Goal: Transaction & Acquisition: Purchase product/service

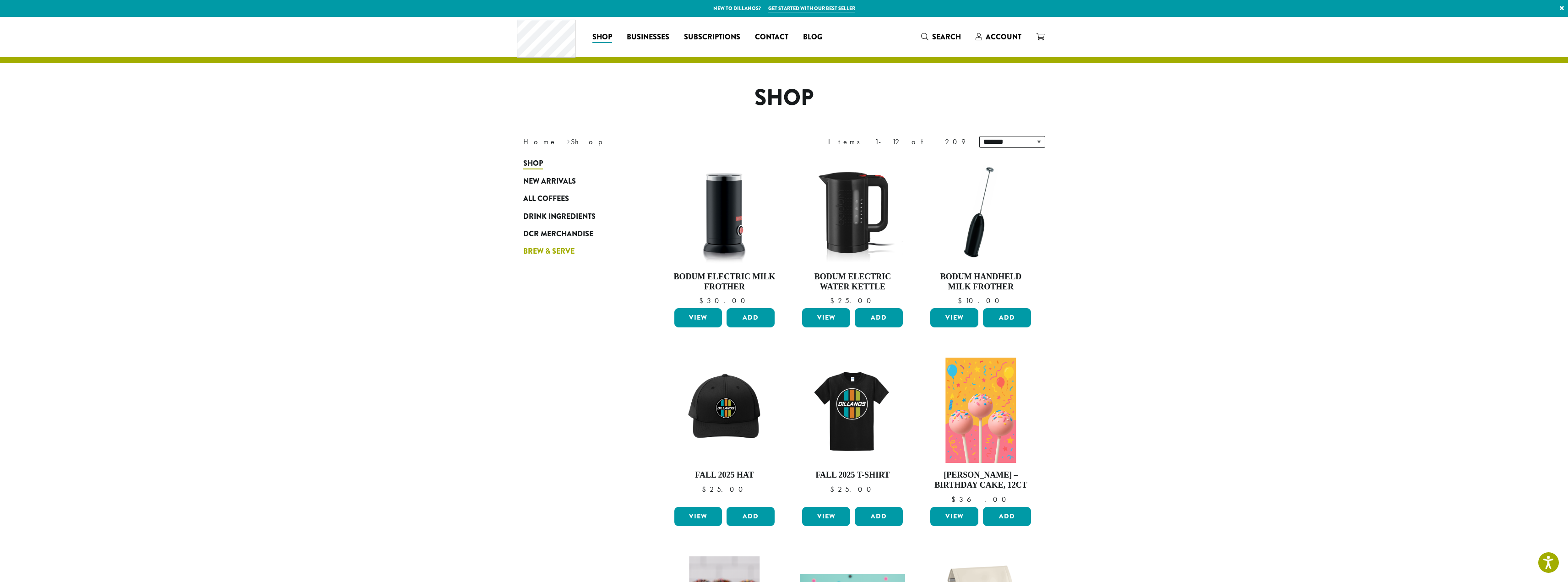
click at [561, 249] on span "Brew & Serve" at bounding box center [549, 251] width 51 height 12
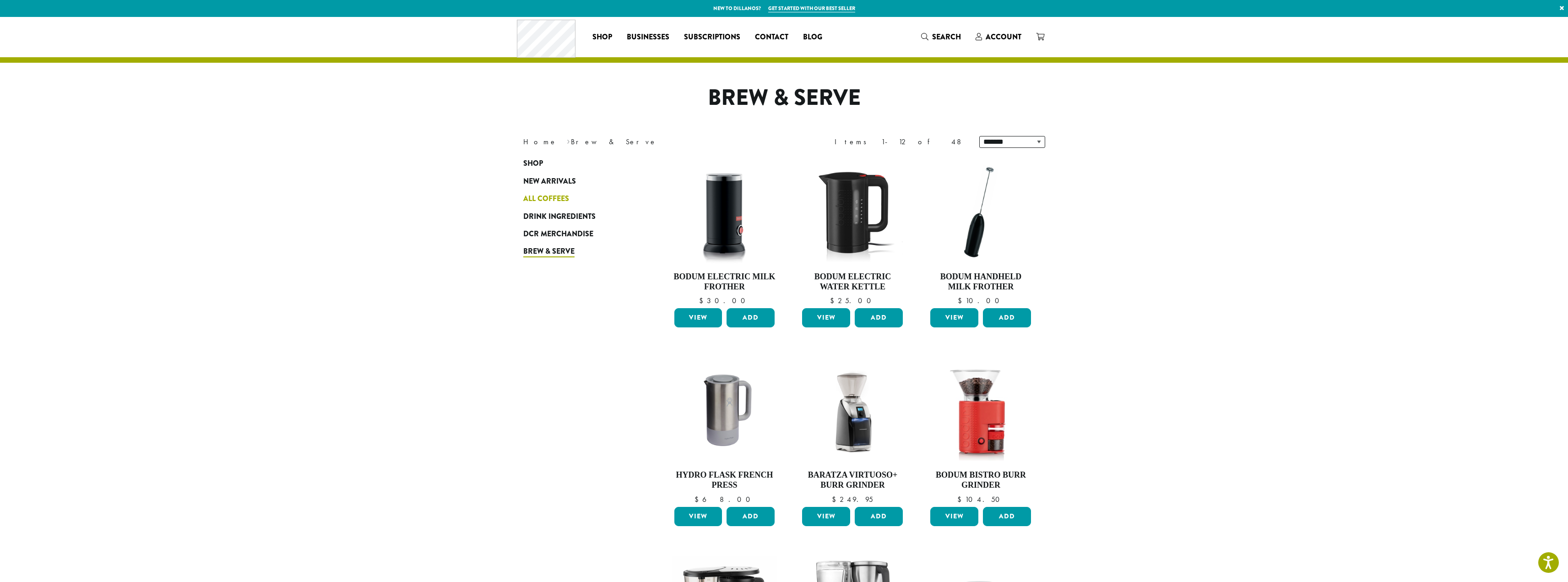
click at [559, 201] on span "All Coffees" at bounding box center [546, 199] width 46 height 12
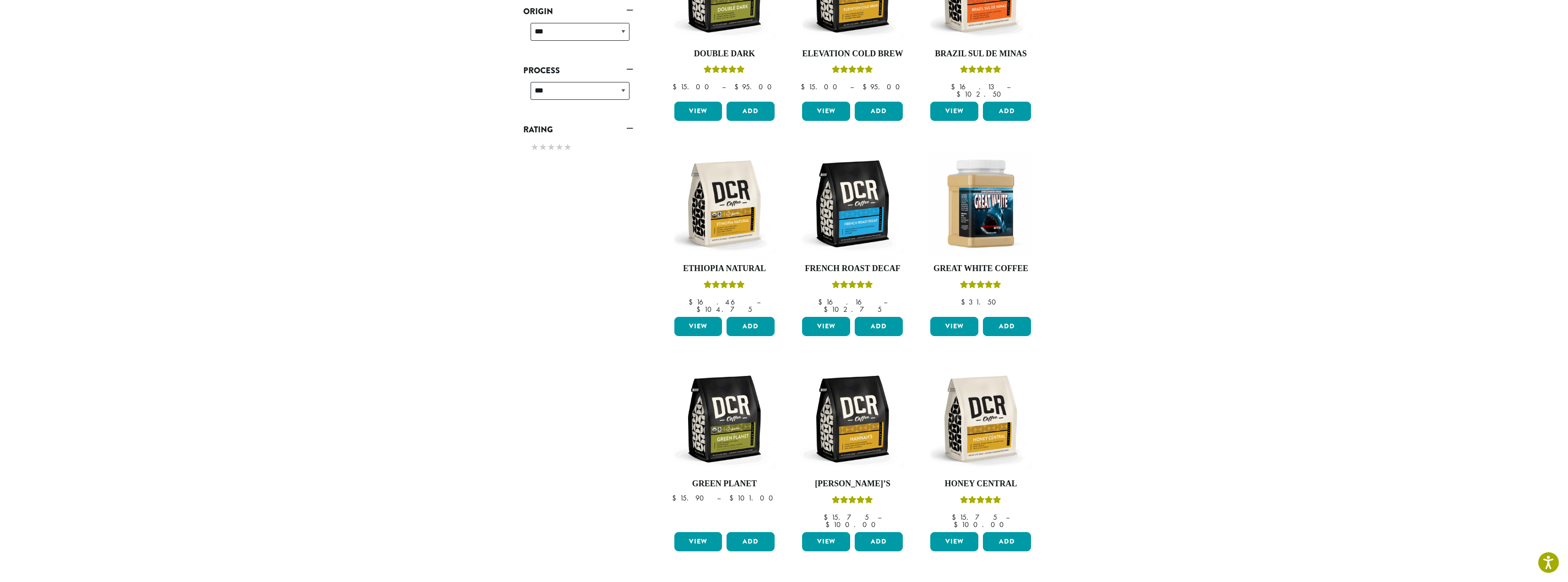
scroll to position [504, 0]
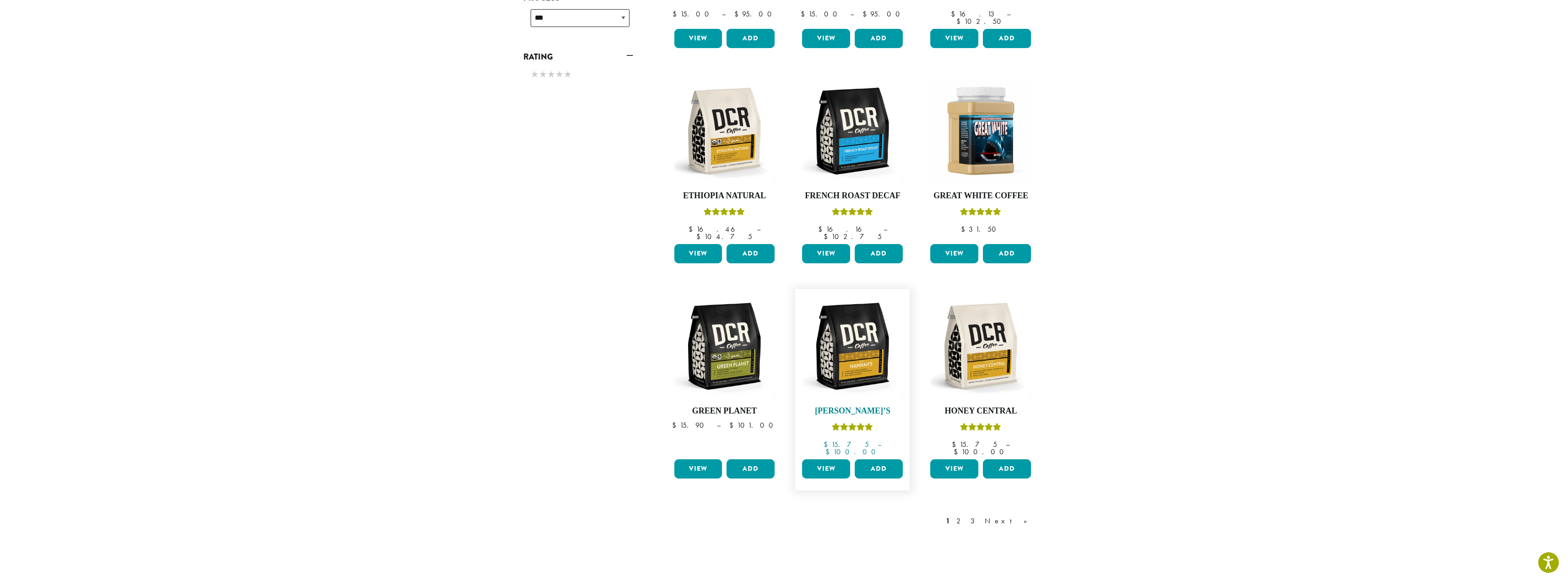
click at [841, 322] on img at bounding box center [852, 346] width 105 height 105
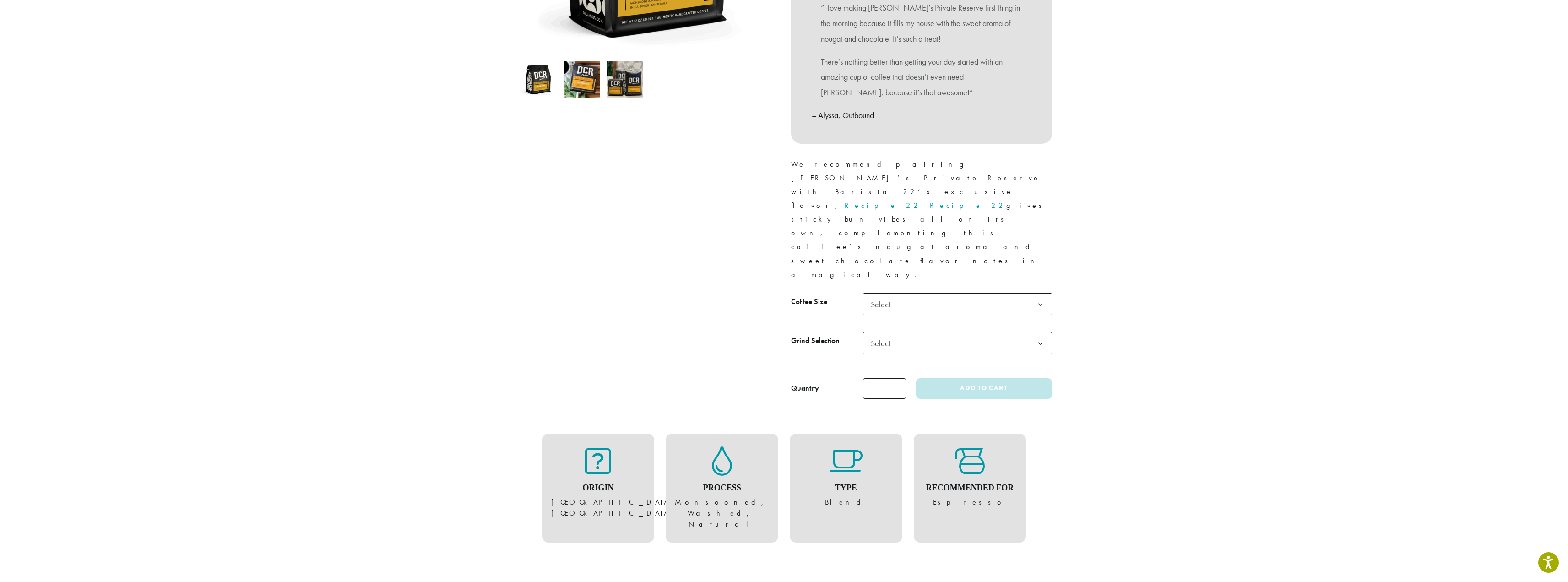
scroll to position [274, 0]
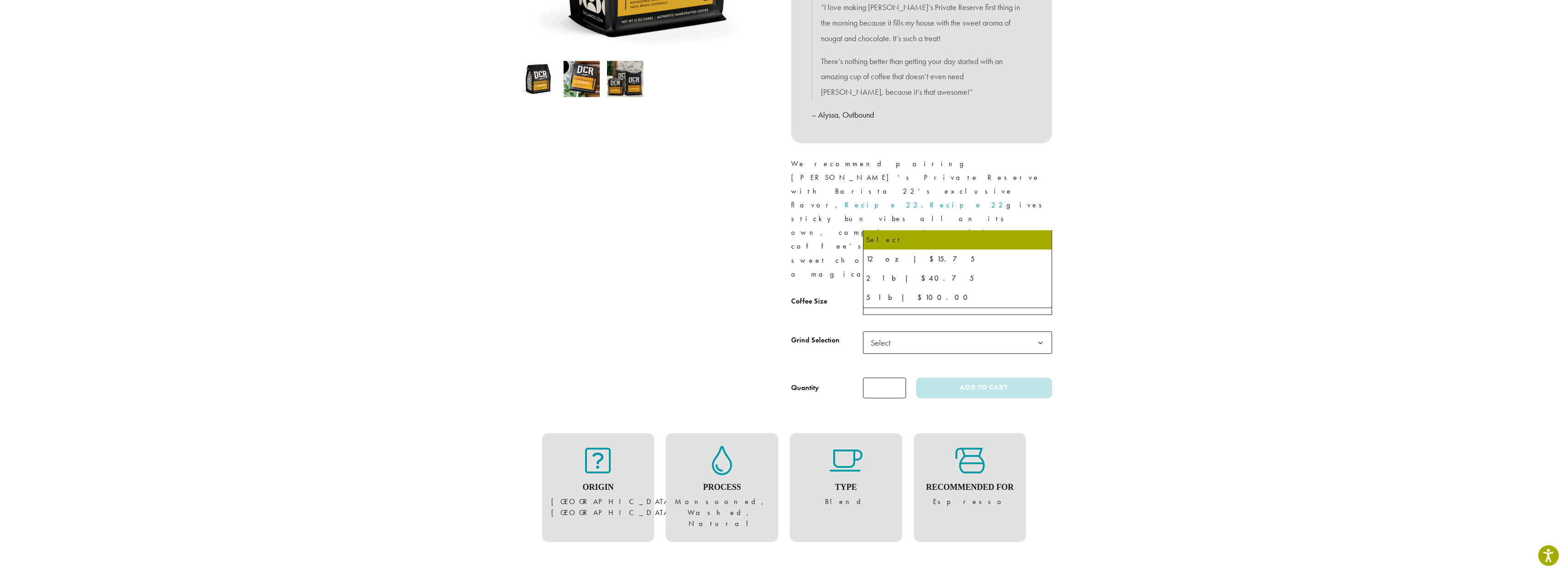
click at [919, 293] on span "Select" at bounding box center [957, 304] width 189 height 23
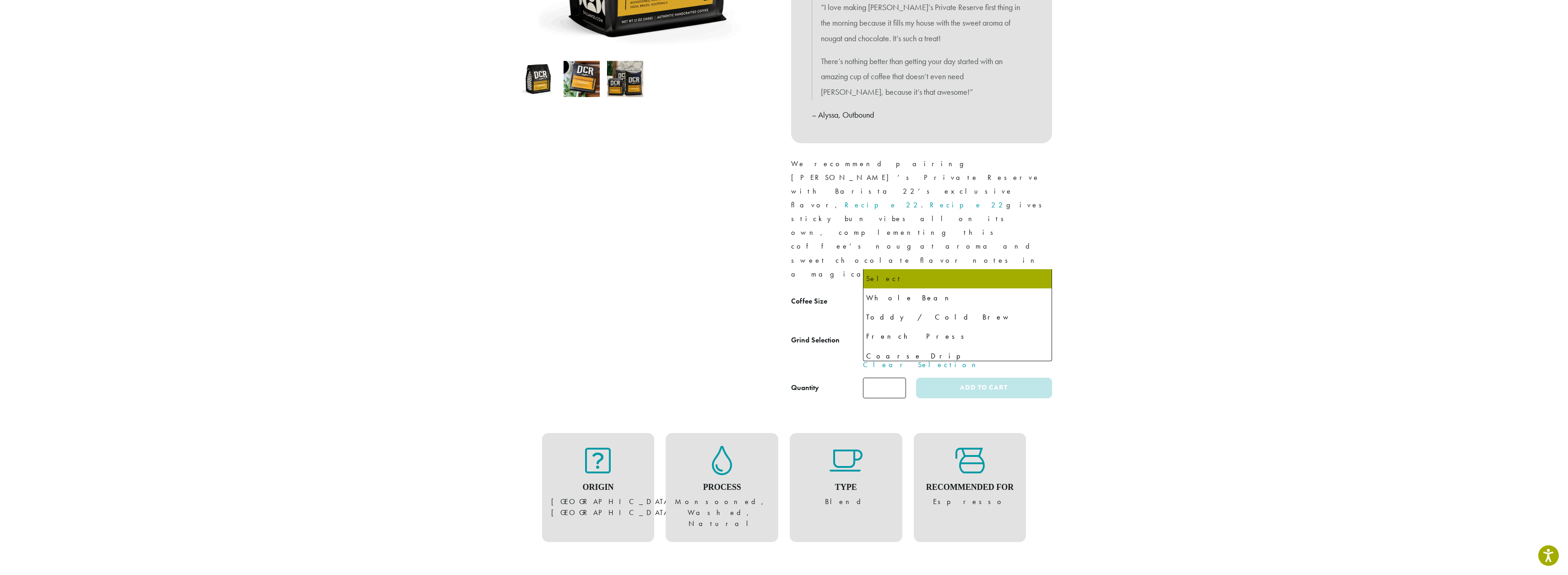
click at [905, 331] on span "Select" at bounding box center [957, 342] width 189 height 23
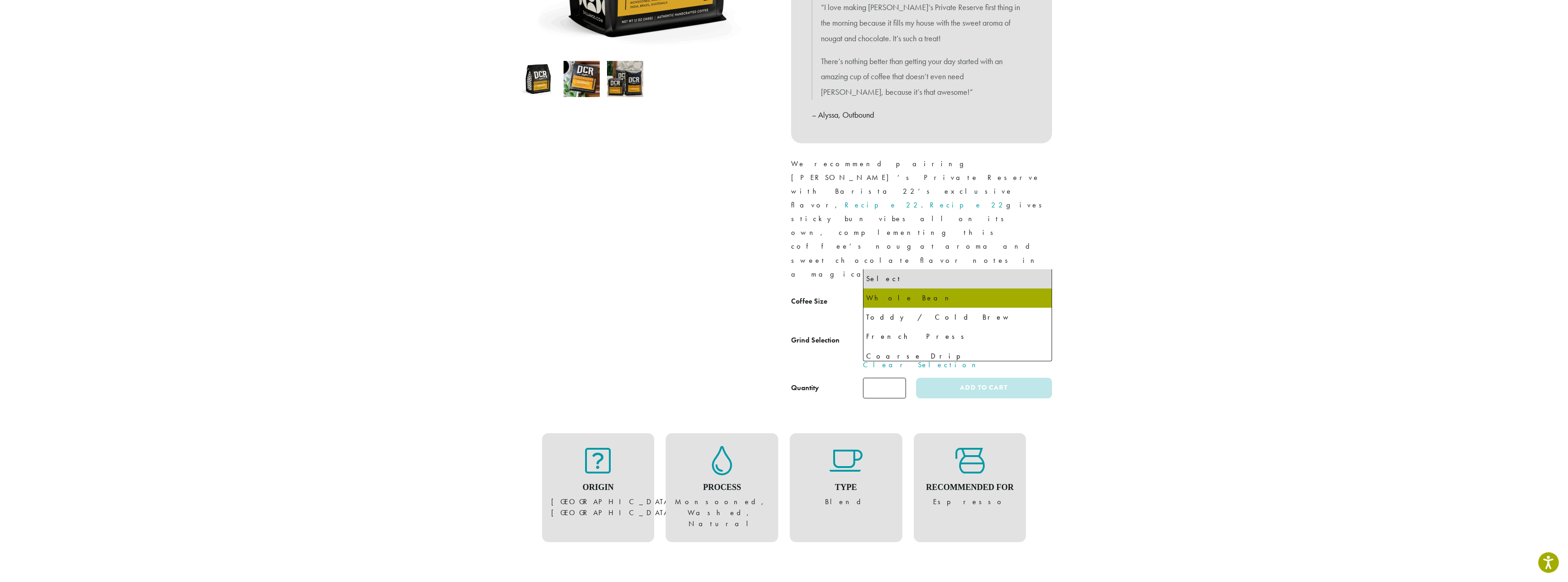
select select "**********"
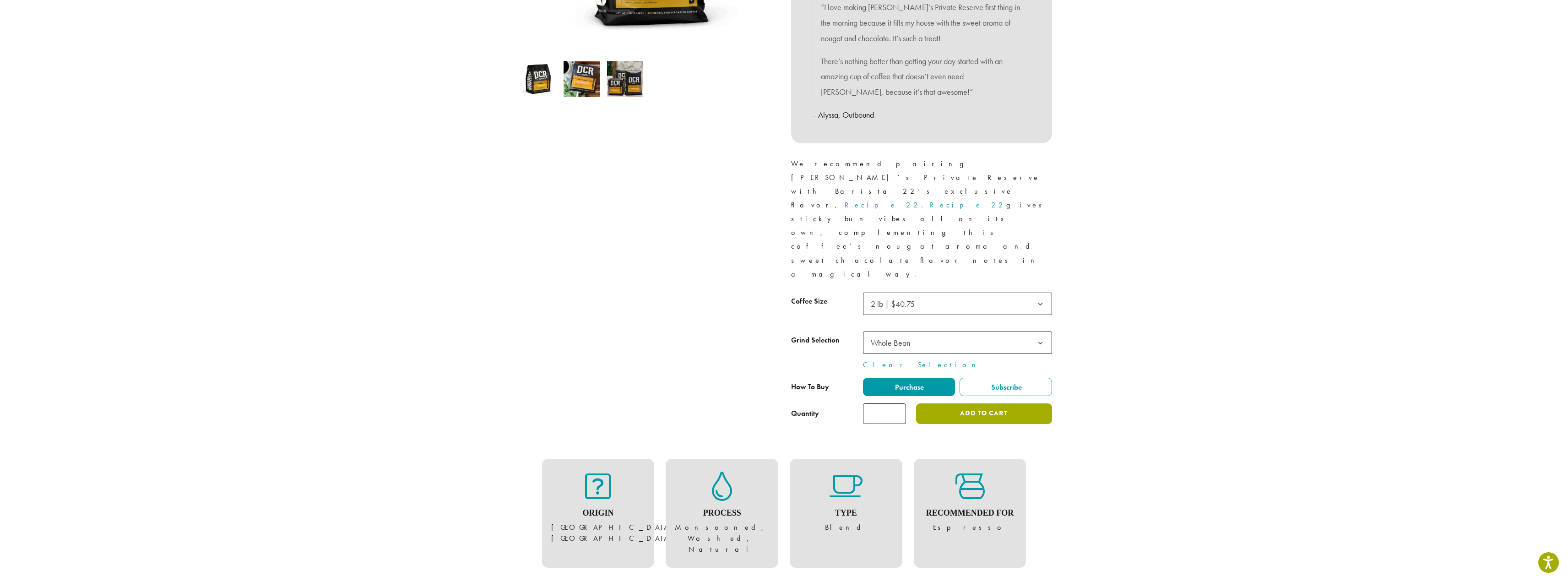
click at [960, 403] on button "Add to cart" at bounding box center [984, 414] width 136 height 21
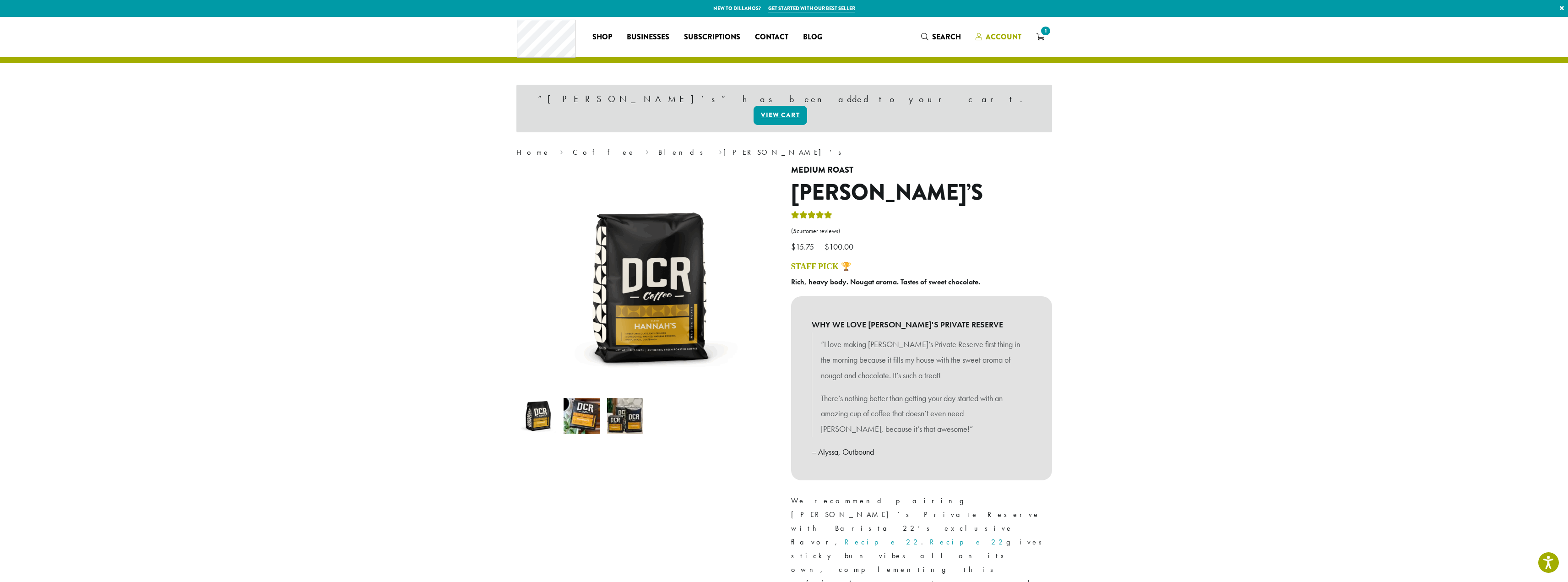
click at [1010, 32] on span "Account" at bounding box center [1003, 37] width 35 height 10
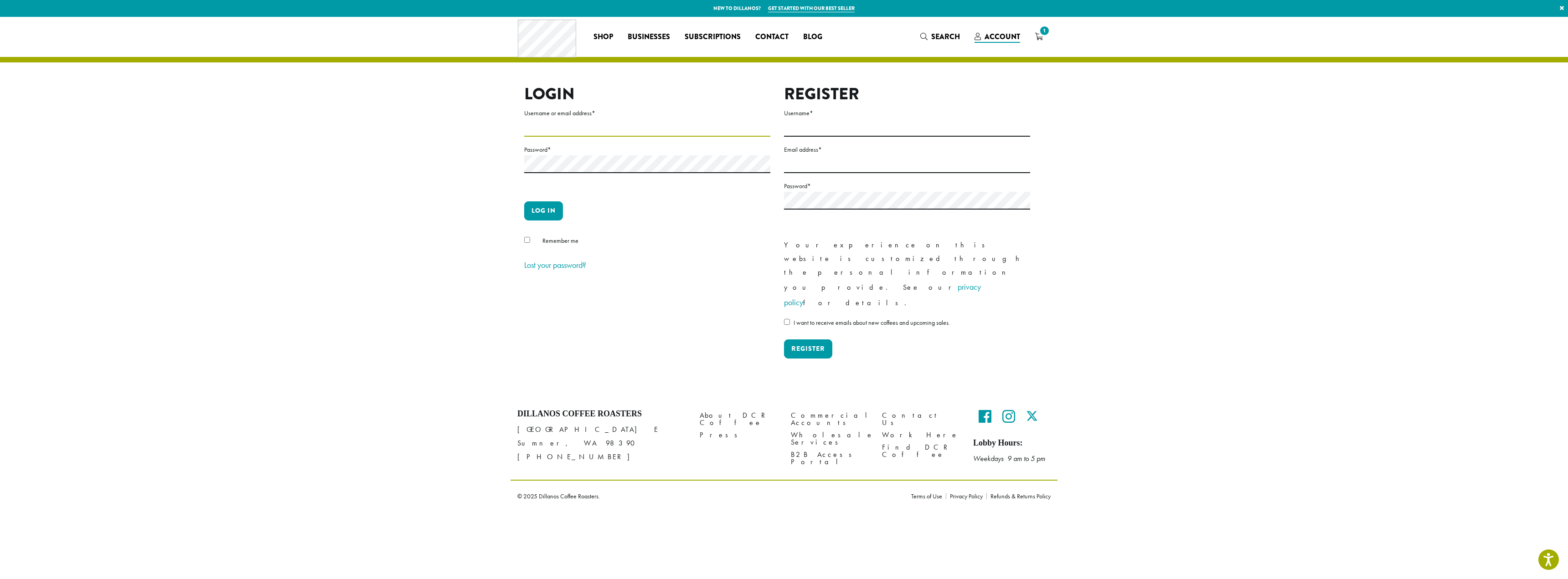
click at [648, 130] on input "Username or email address *" at bounding box center [647, 127] width 246 height 18
type input "**********"
click at [524, 201] on button "Log in" at bounding box center [544, 210] width 39 height 19
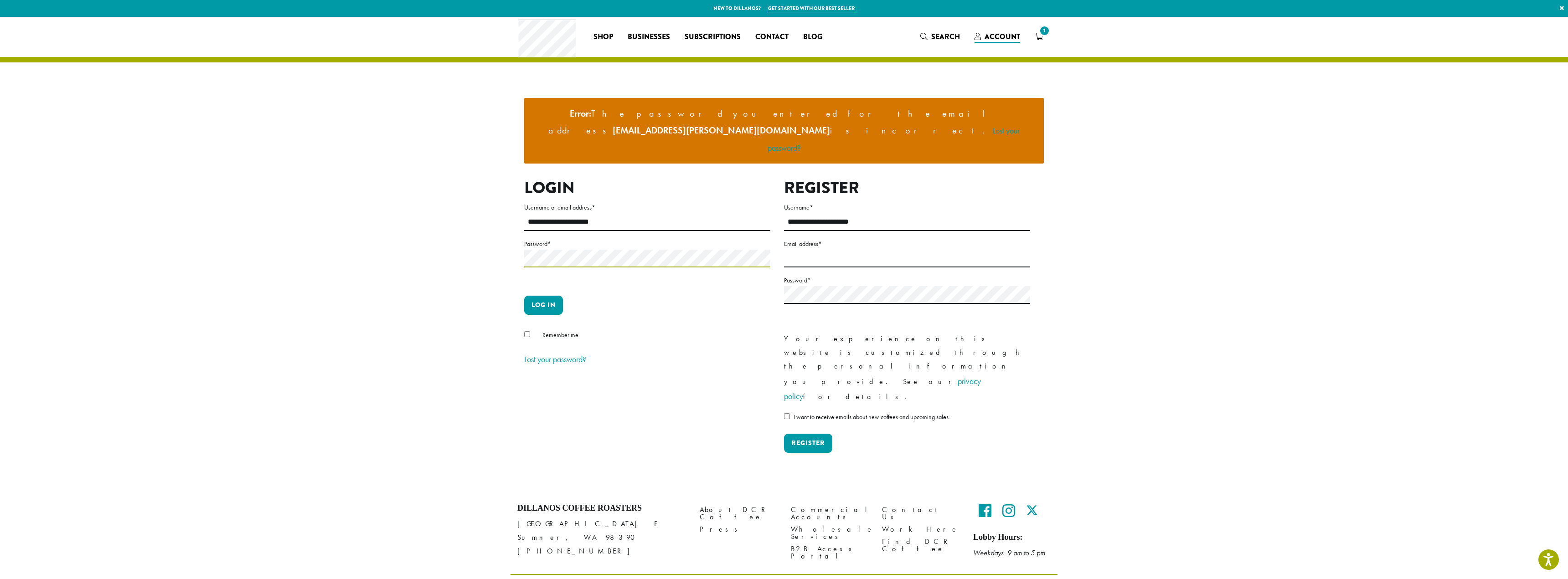
click at [524, 296] on button "Log in" at bounding box center [544, 305] width 39 height 19
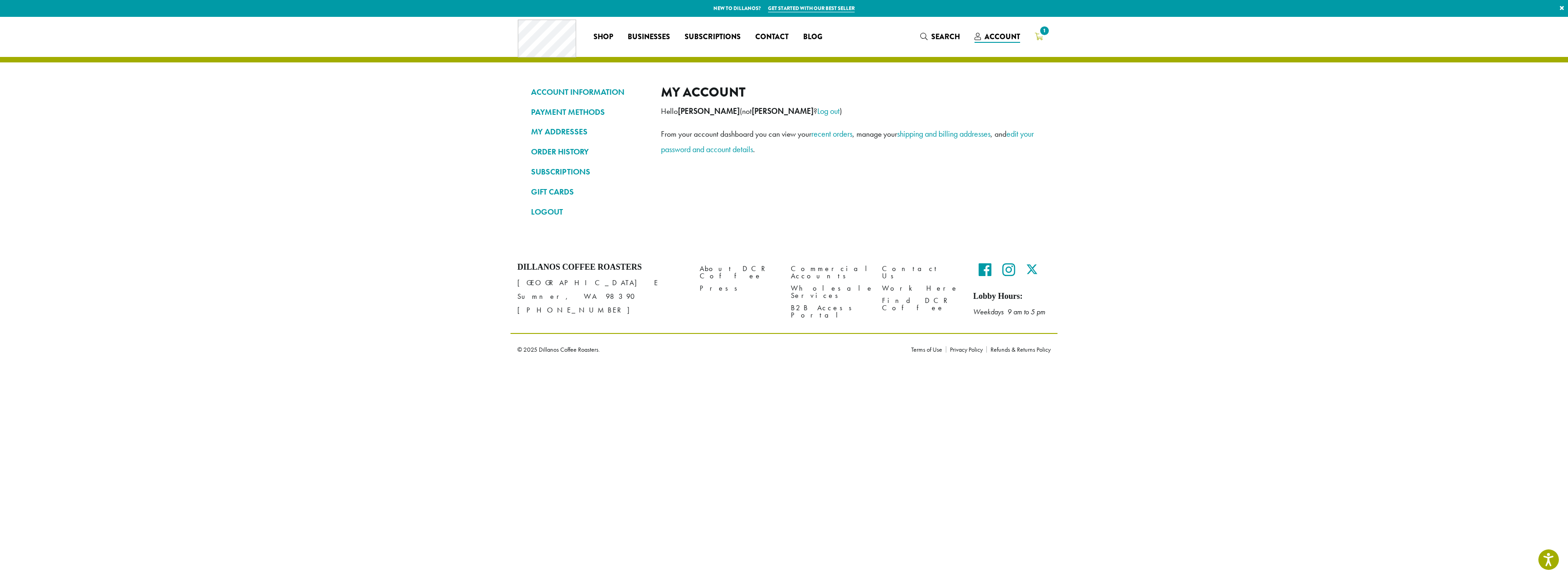
click at [1043, 37] on icon "1" at bounding box center [1038, 36] width 8 height 7
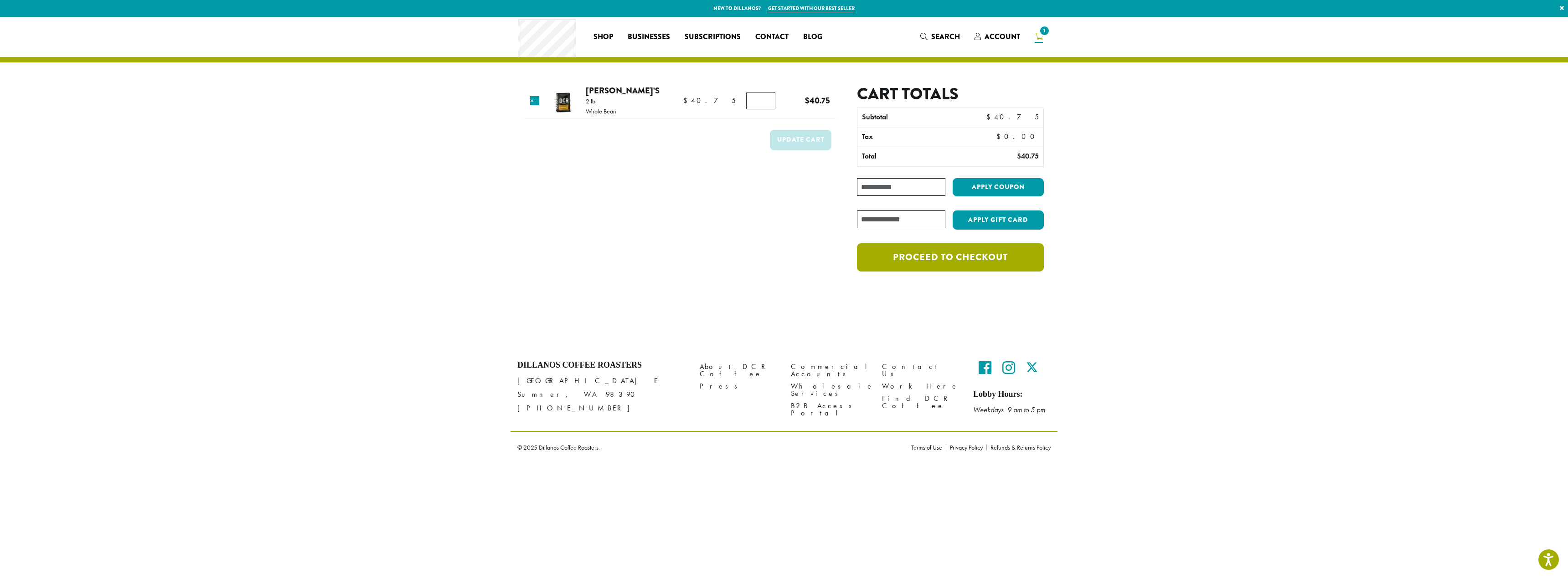
click at [960, 257] on link "Proceed to checkout" at bounding box center [950, 257] width 187 height 28
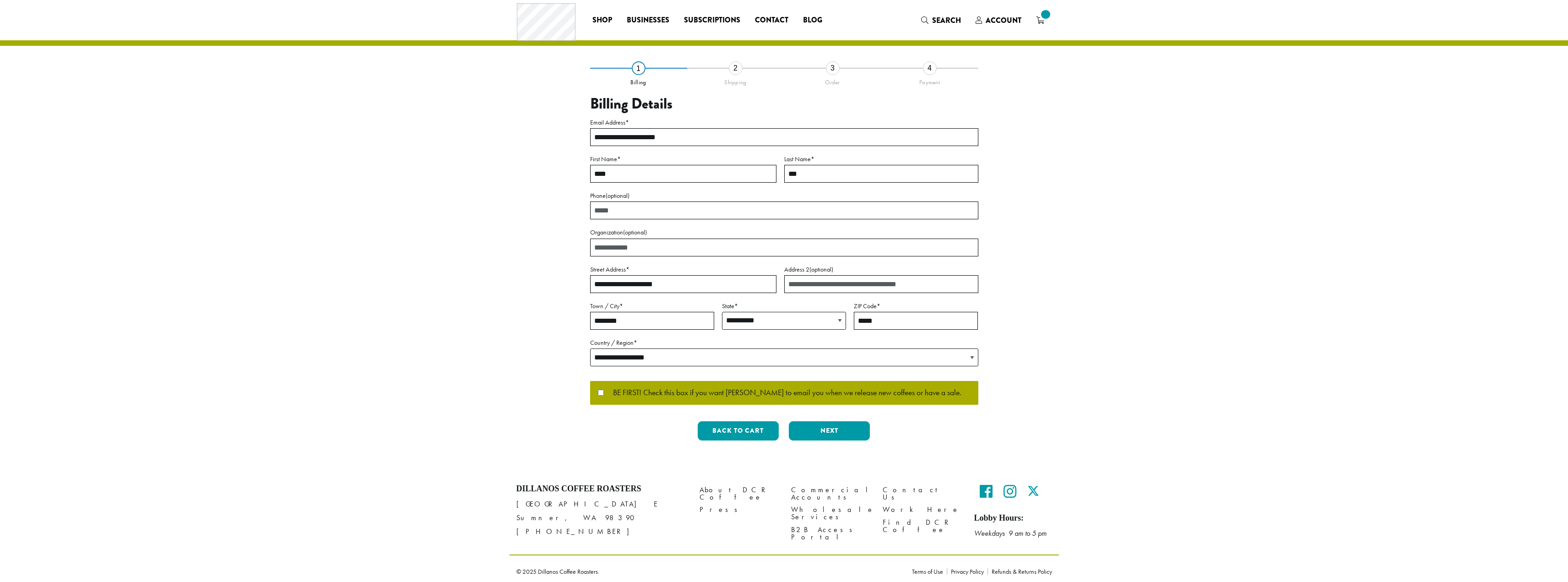
select select "**"
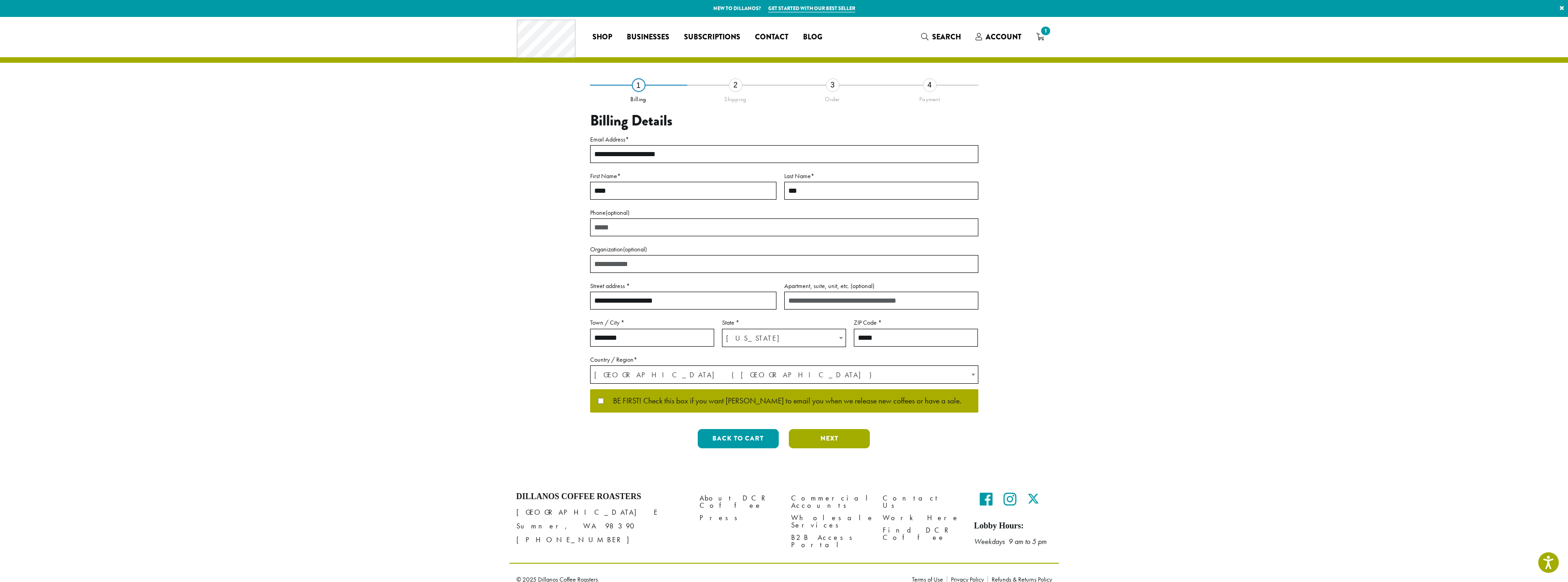
click at [825, 437] on button "Next" at bounding box center [829, 438] width 81 height 19
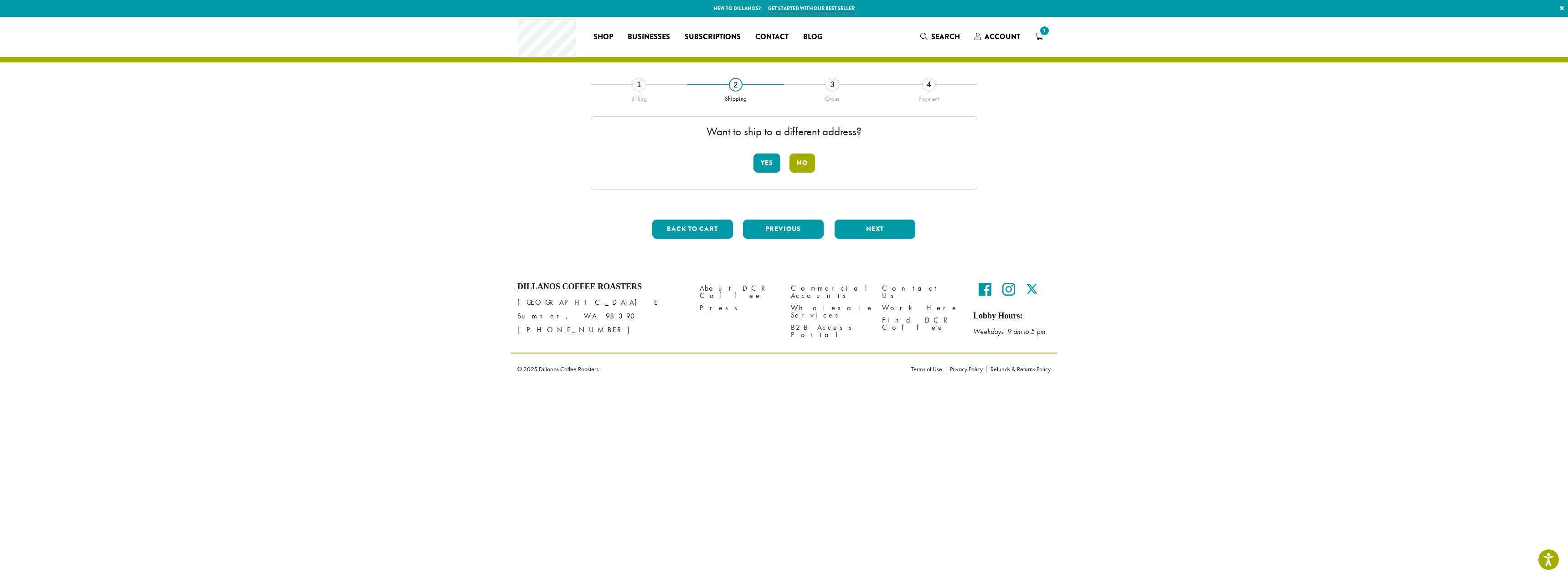
click at [807, 162] on button "No" at bounding box center [802, 162] width 26 height 19
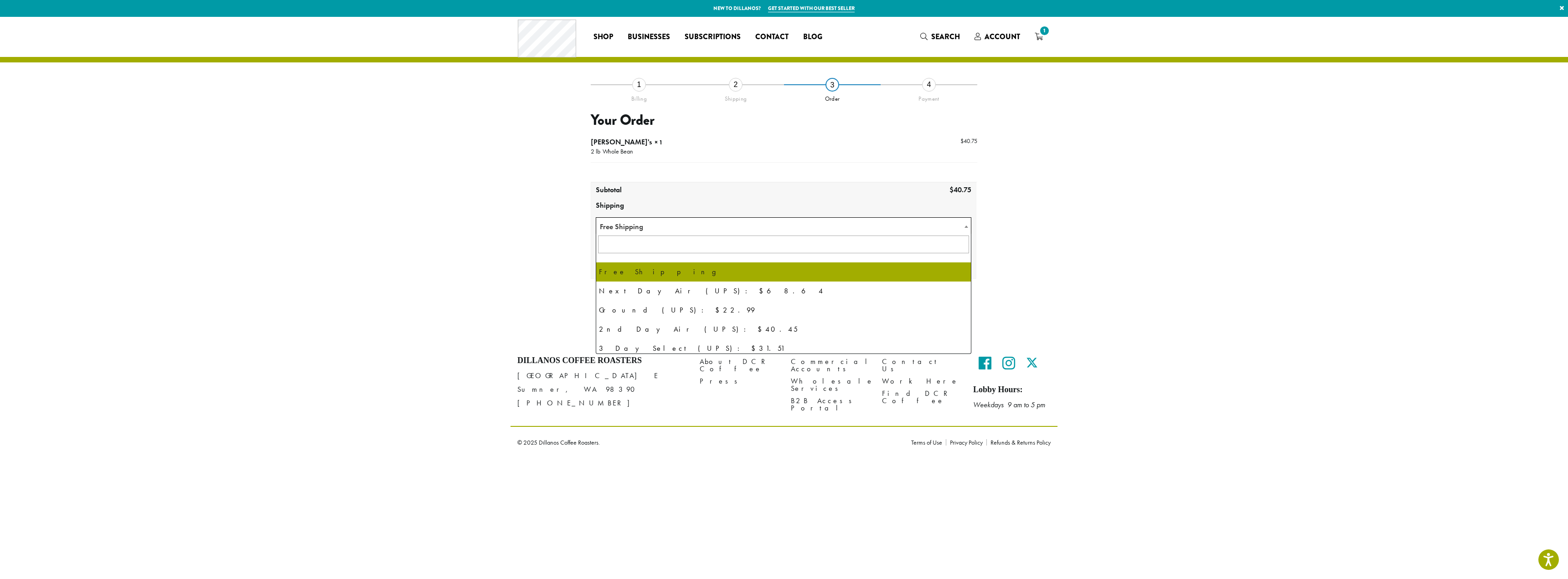
click at [737, 233] on body "Press Alt+1 for screen-reader mode, Alt+0 to cancel Accessibility Screen-Reader…" at bounding box center [784, 229] width 1568 height 458
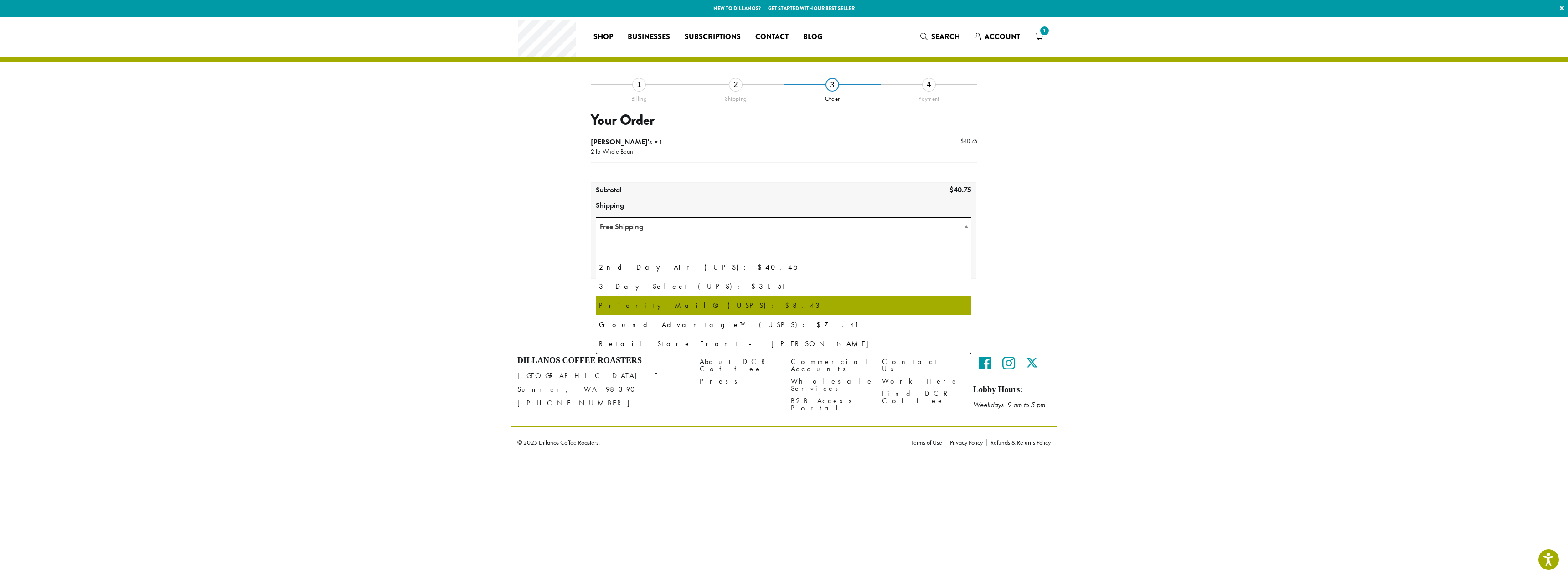
scroll to position [63, 0]
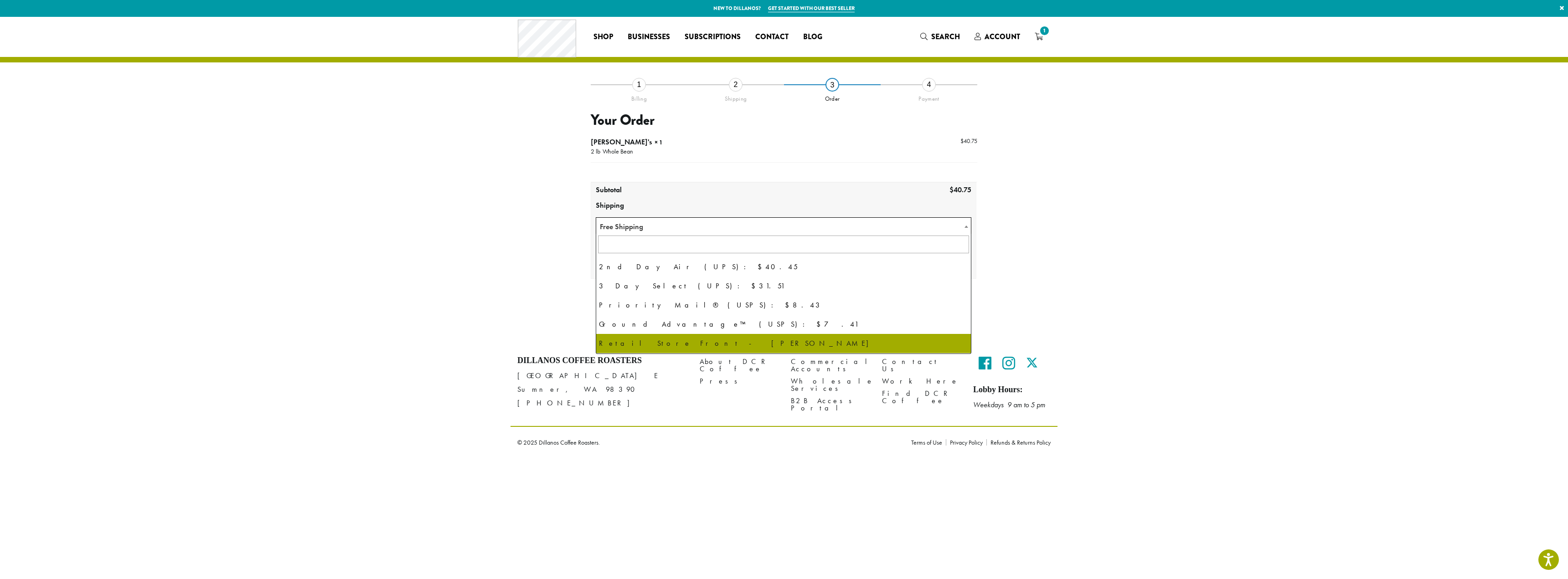
select select "**********"
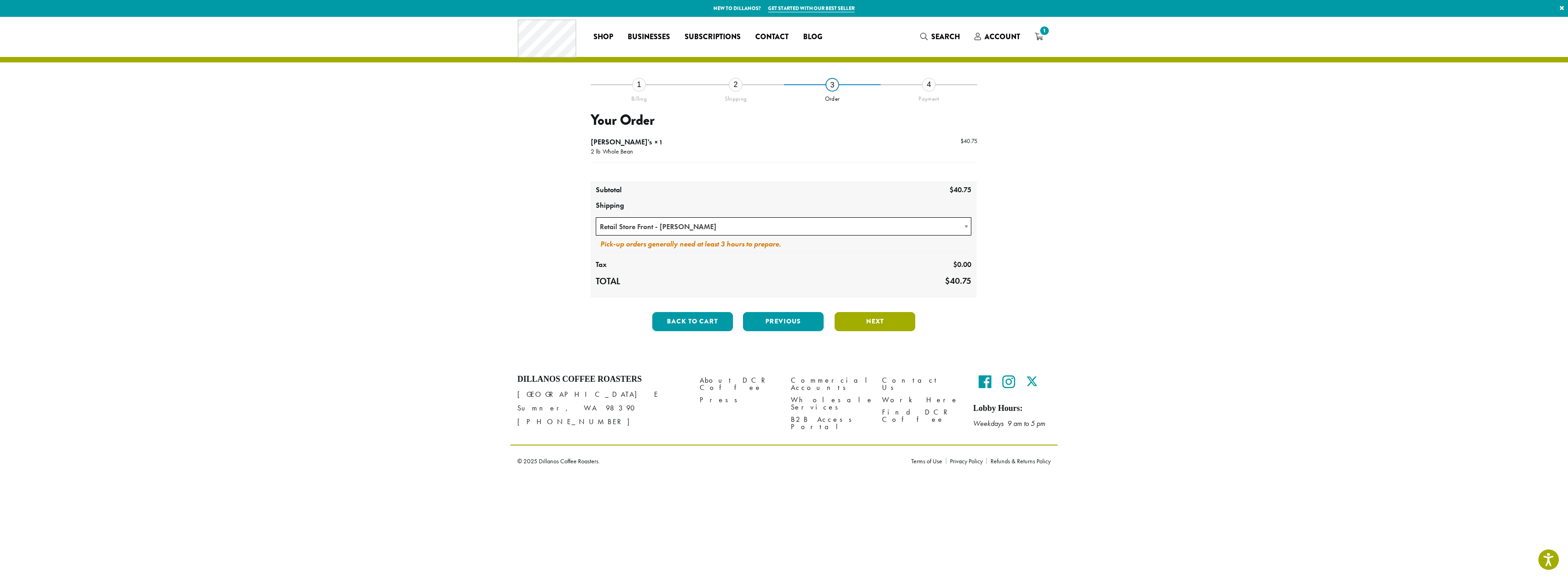
click at [883, 321] on button "Next" at bounding box center [875, 321] width 81 height 19
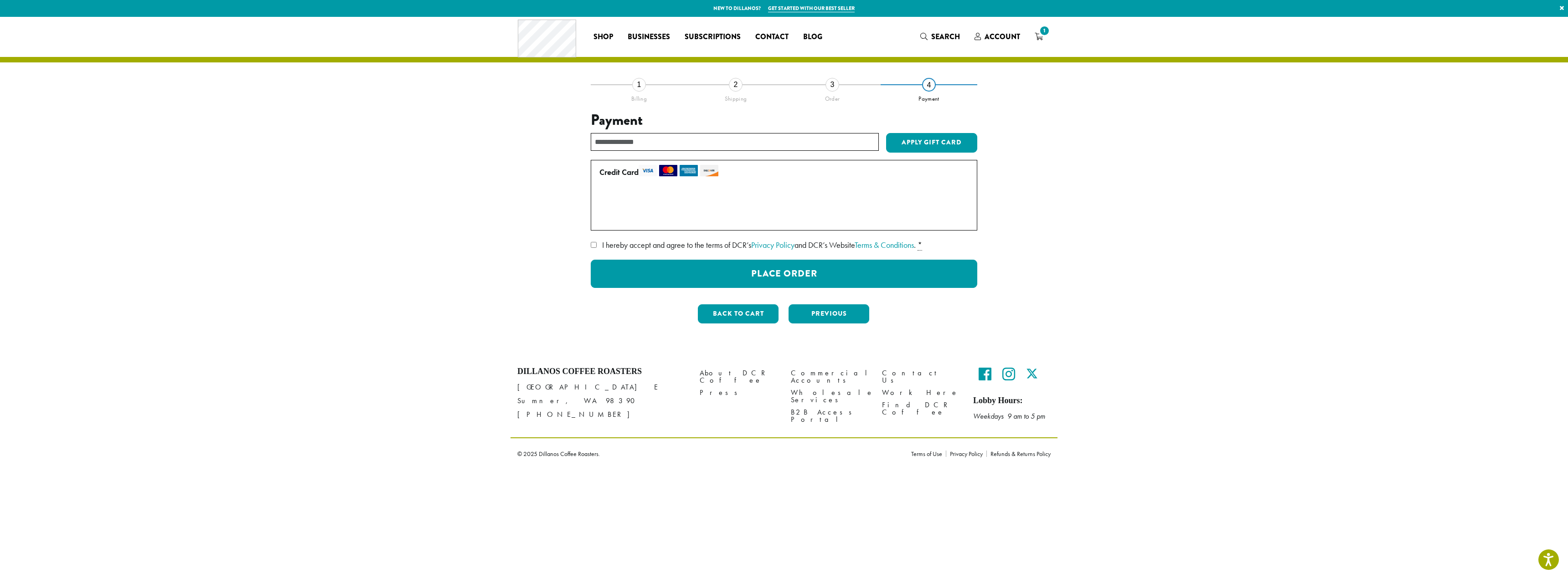
click at [676, 240] on span "I hereby accept and agree to the terms of DCR’s Privacy Policy and DCR’s Websit…" at bounding box center [758, 244] width 313 height 10
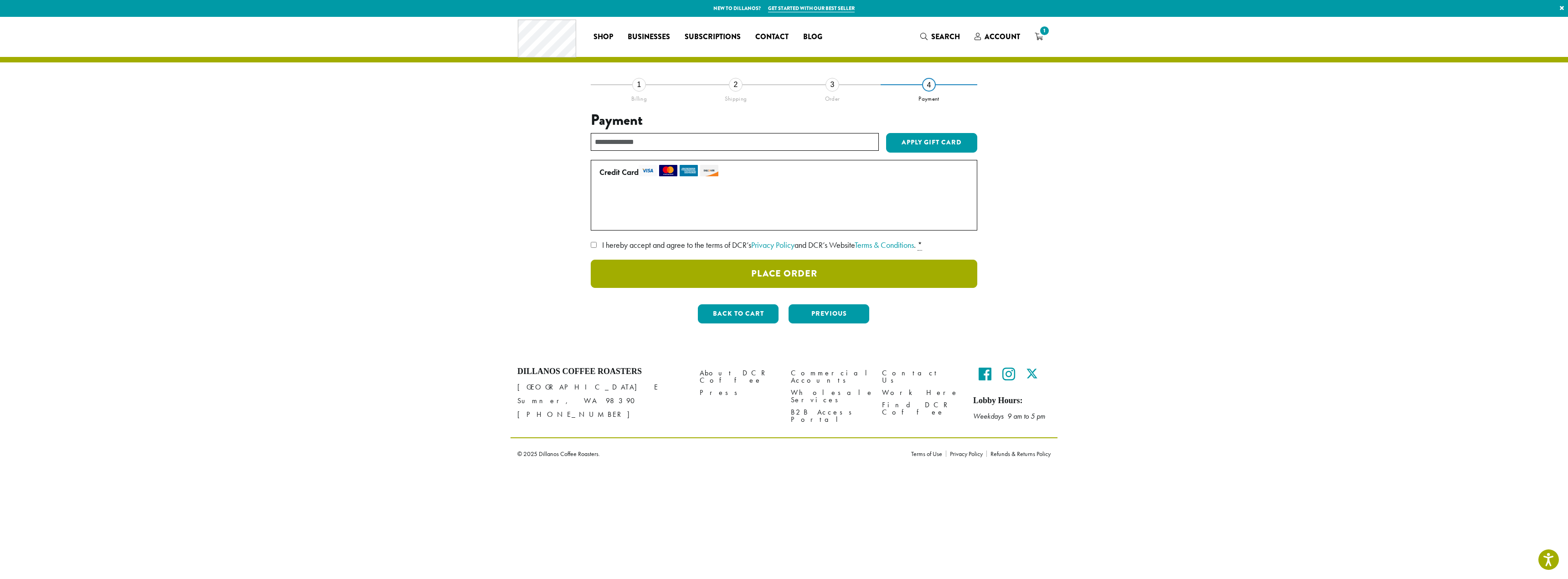
click at [810, 270] on button "Place Order" at bounding box center [783, 274] width 387 height 28
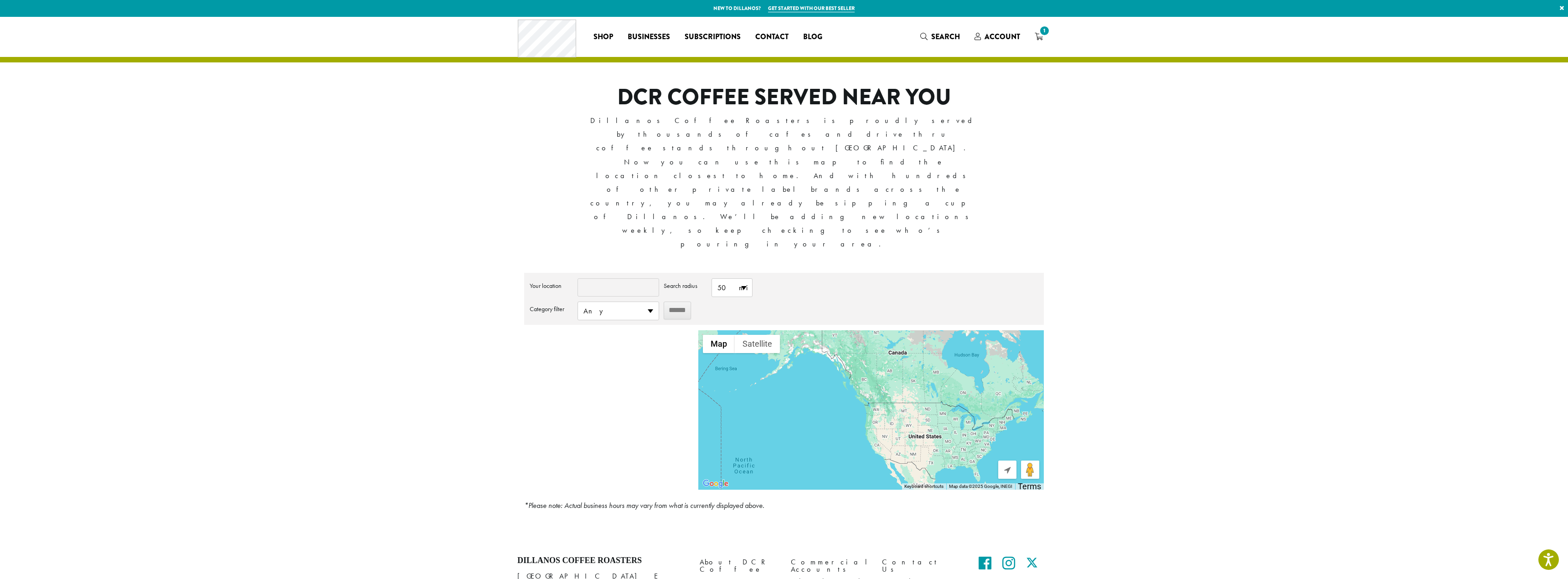
click at [615, 279] on input "Your location" at bounding box center [618, 288] width 82 height 18
type input "**********"
click at [627, 302] on span "Any" at bounding box center [618, 310] width 81 height 18
click at [849, 157] on div "DCR COFFEE SERVED NEAR YOU Dillanos Coffee Roasters is proudly served by thousa…" at bounding box center [784, 172] width 390 height 174
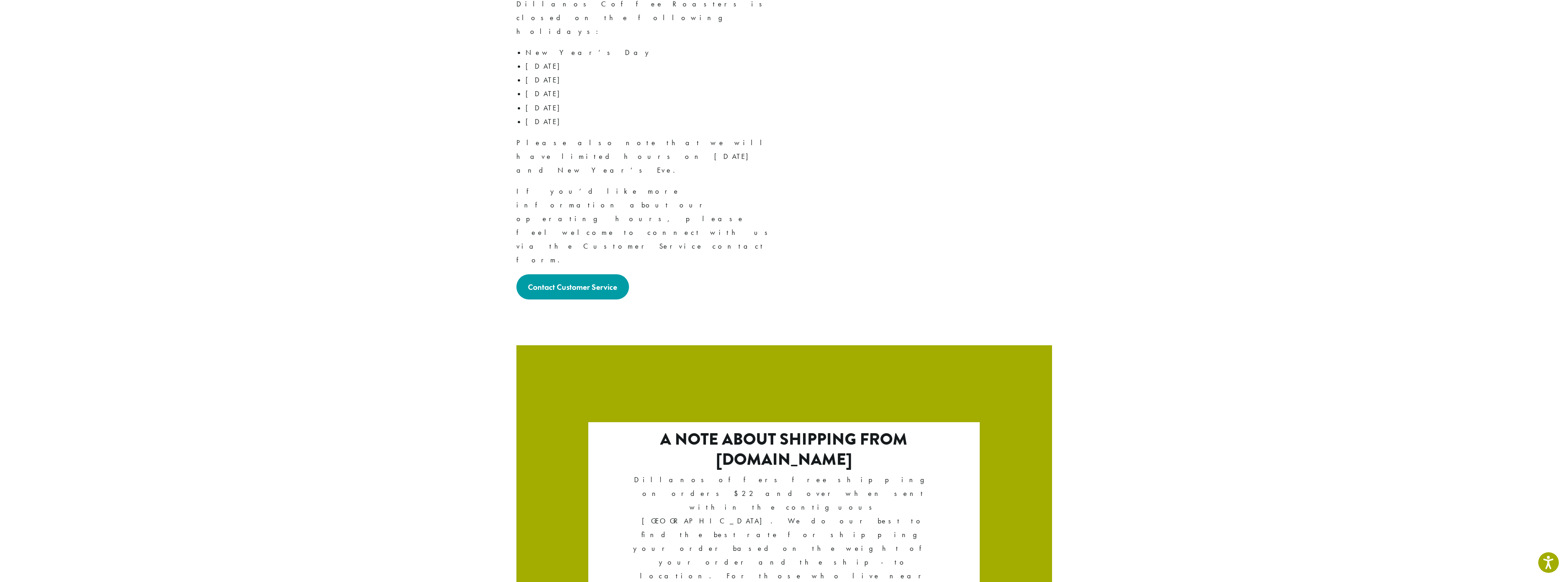
scroll to position [1328, 0]
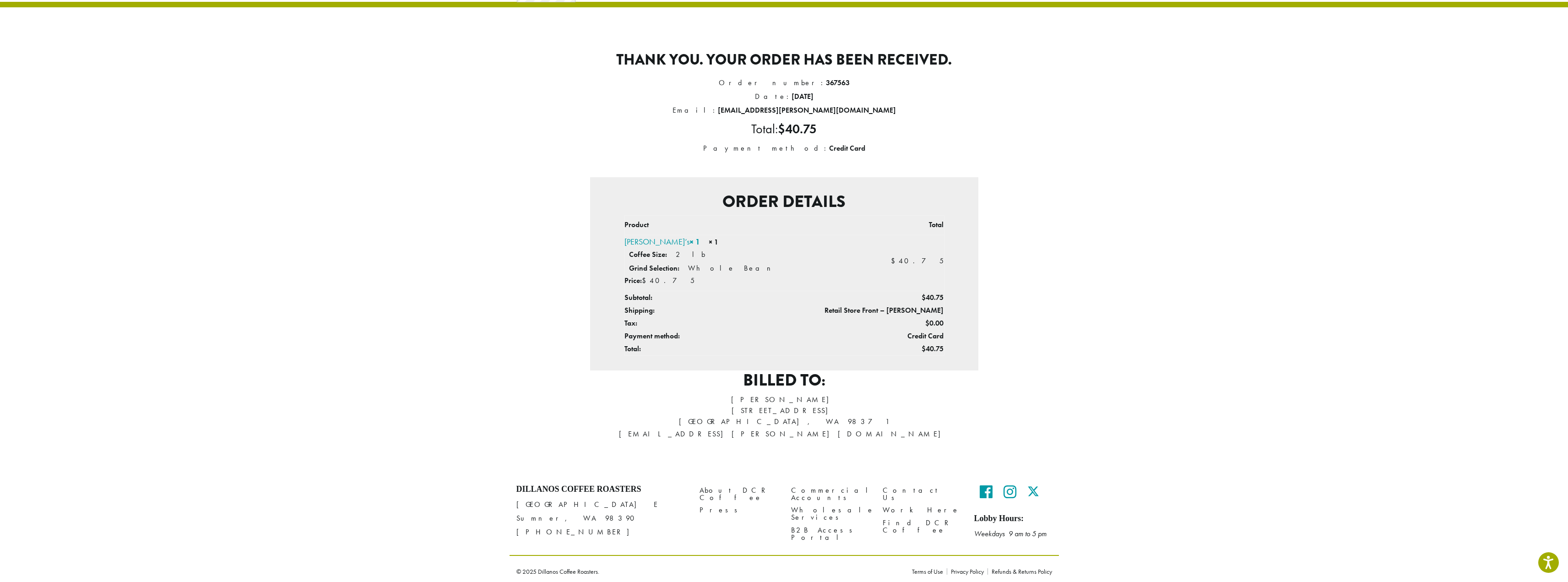
scroll to position [61, 0]
